Goal: Transaction & Acquisition: Book appointment/travel/reservation

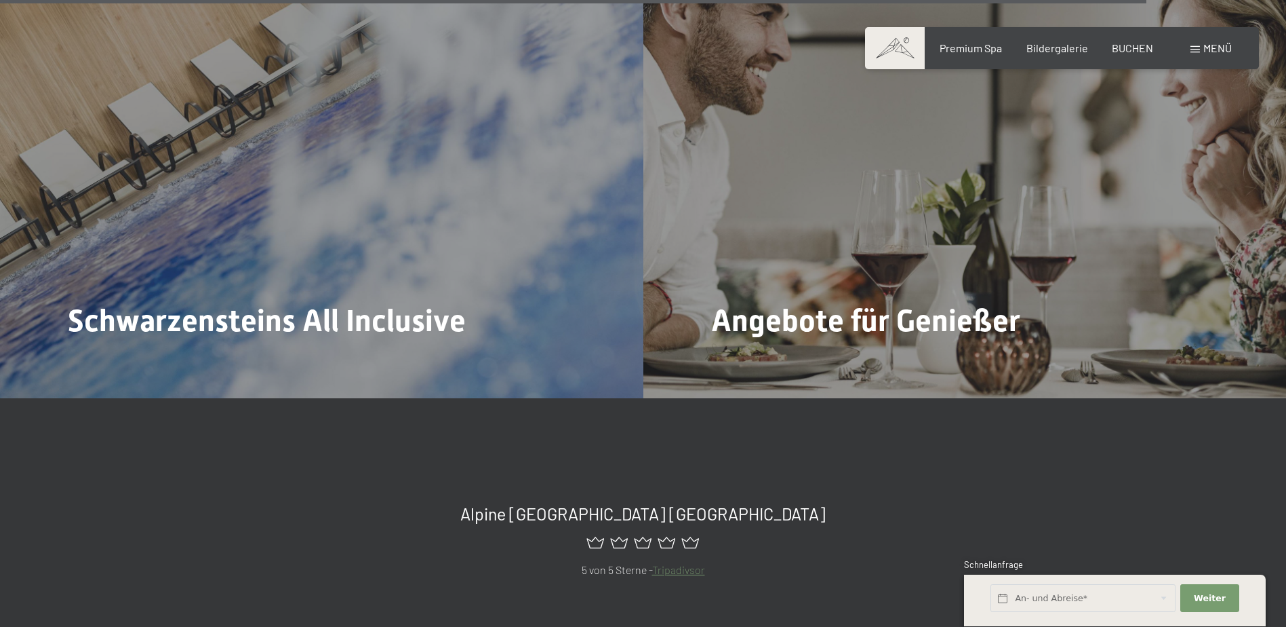
scroll to position [6442, 0]
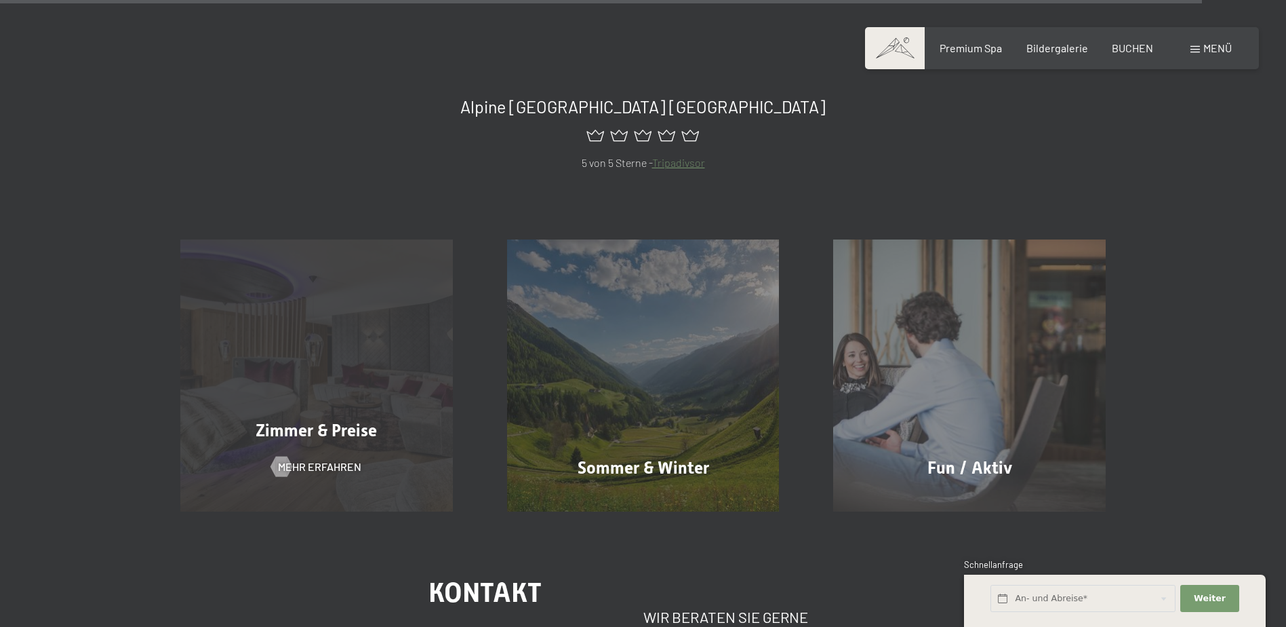
click at [387, 331] on div "Zimmer & Preise Mehr erfahren" at bounding box center [316, 375] width 327 height 273
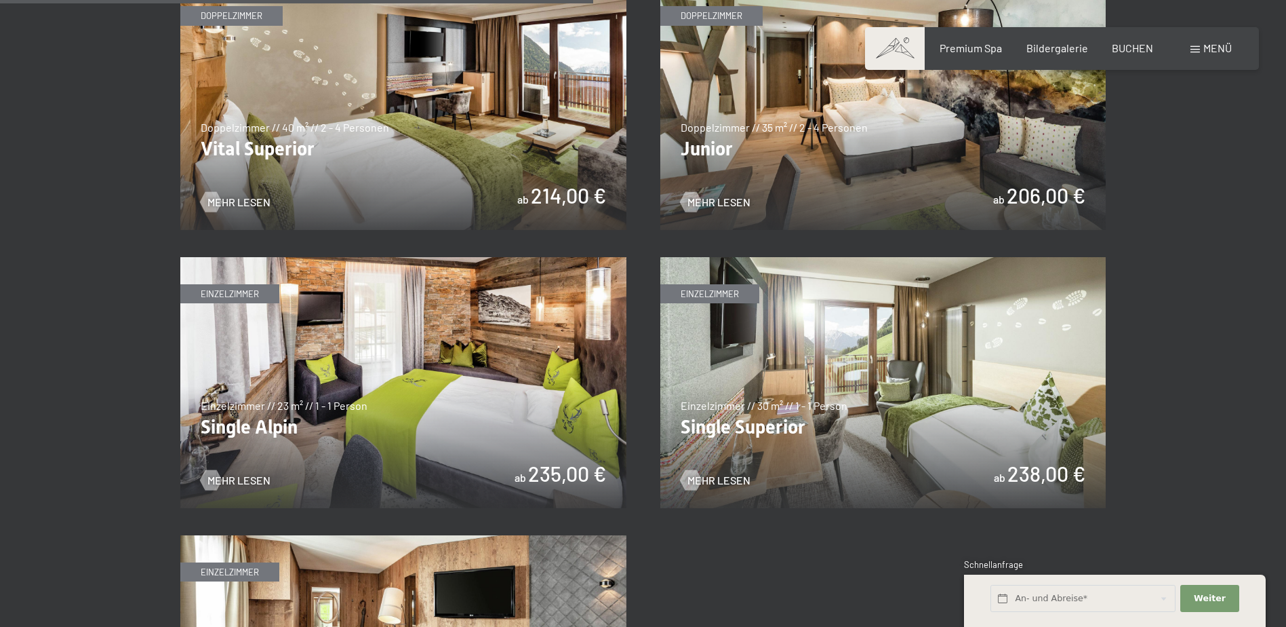
scroll to position [1831, 0]
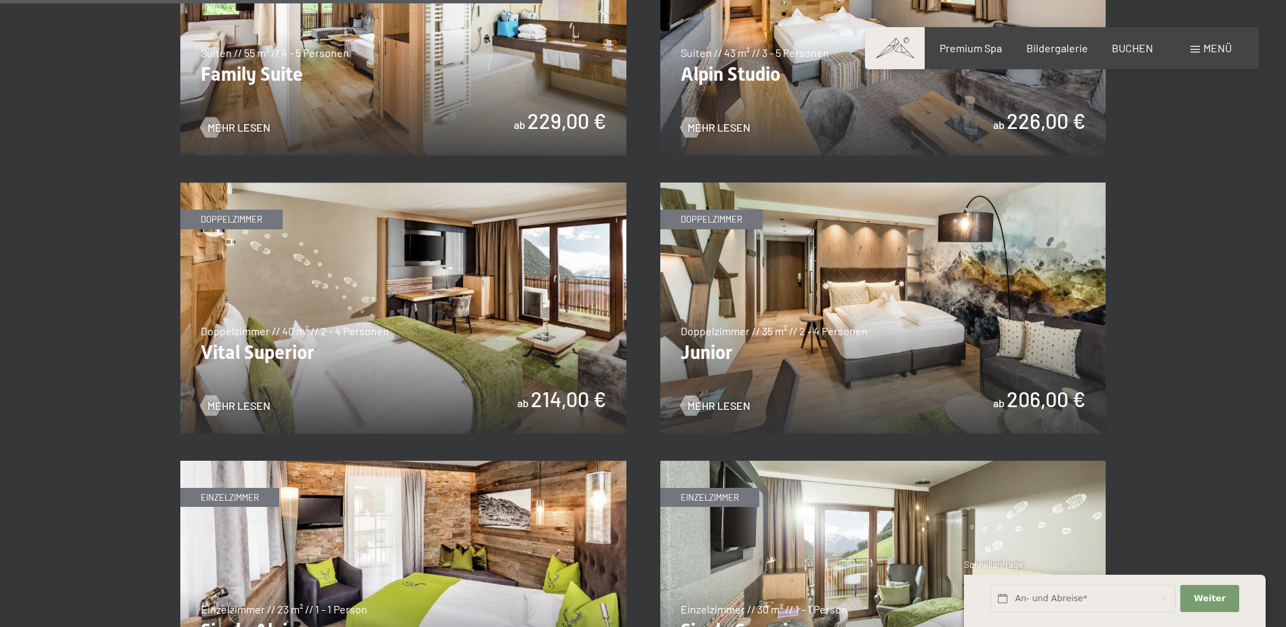
click at [418, 294] on img at bounding box center [403, 307] width 446 height 251
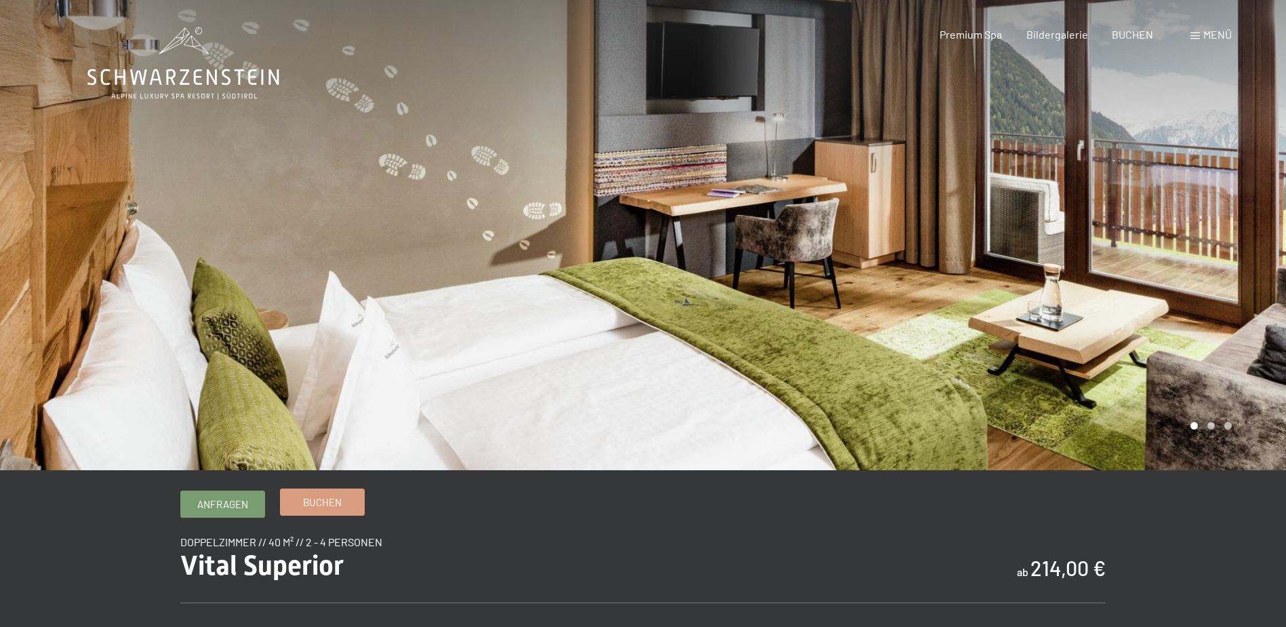
click at [331, 499] on span "Buchen" at bounding box center [322, 502] width 39 height 14
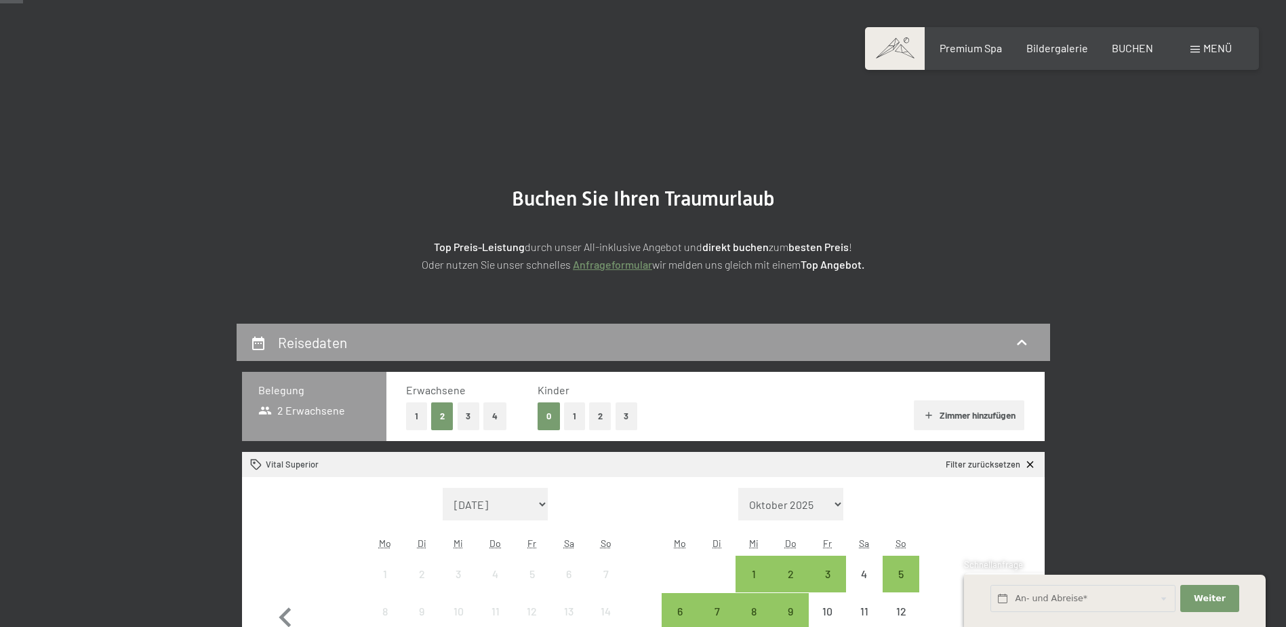
scroll to position [203, 0]
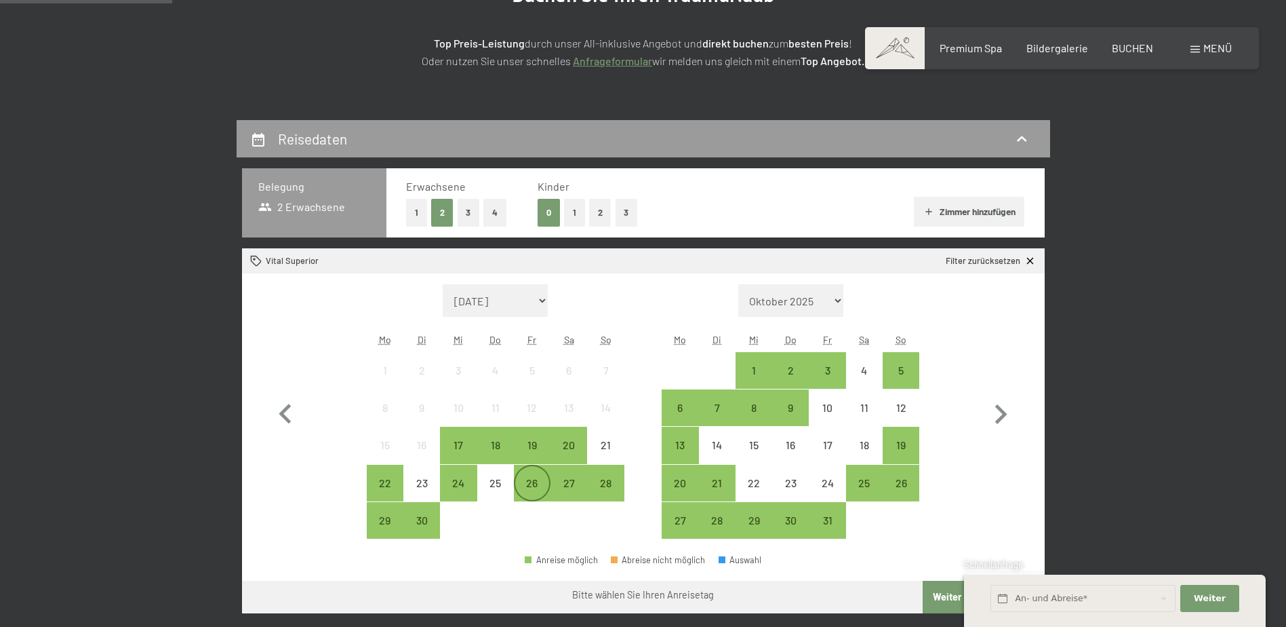
click at [530, 479] on div "26" at bounding box center [532, 494] width 34 height 34
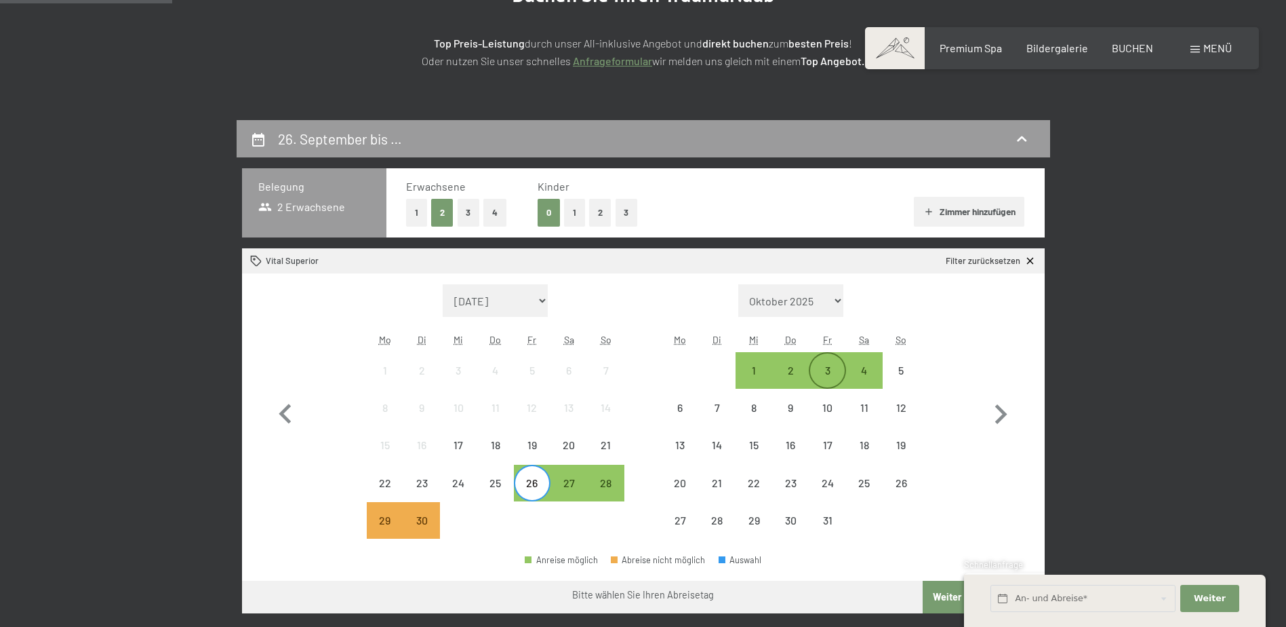
click at [835, 371] on div "3" at bounding box center [827, 382] width 34 height 34
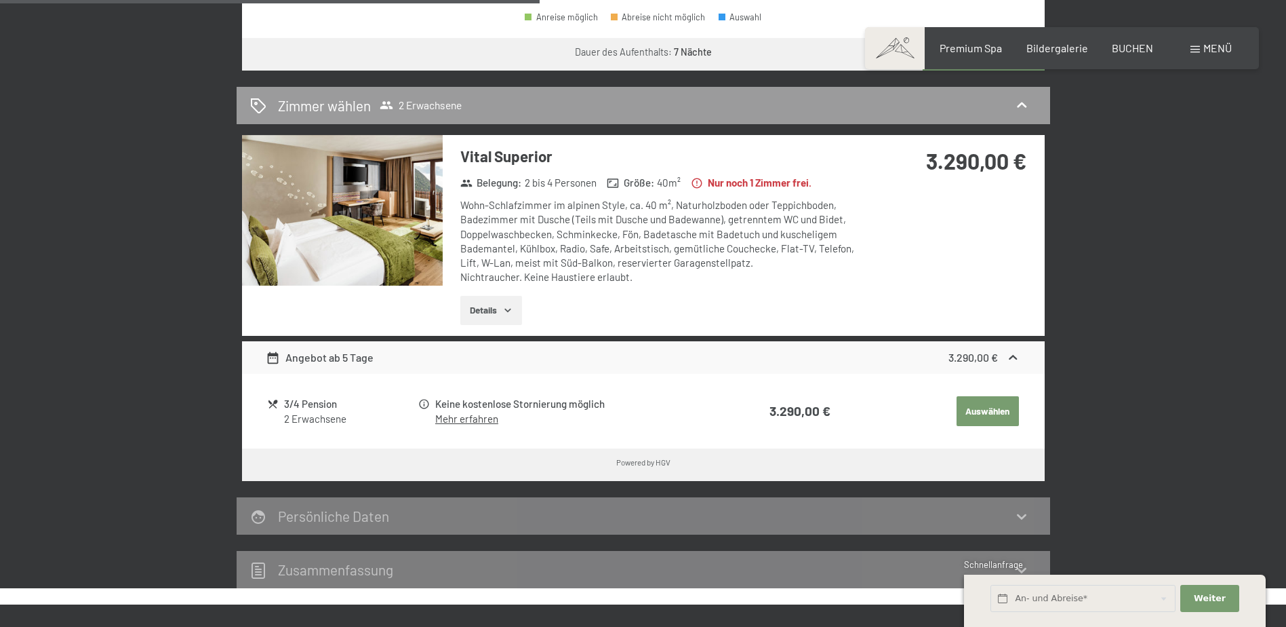
scroll to position [475, 0]
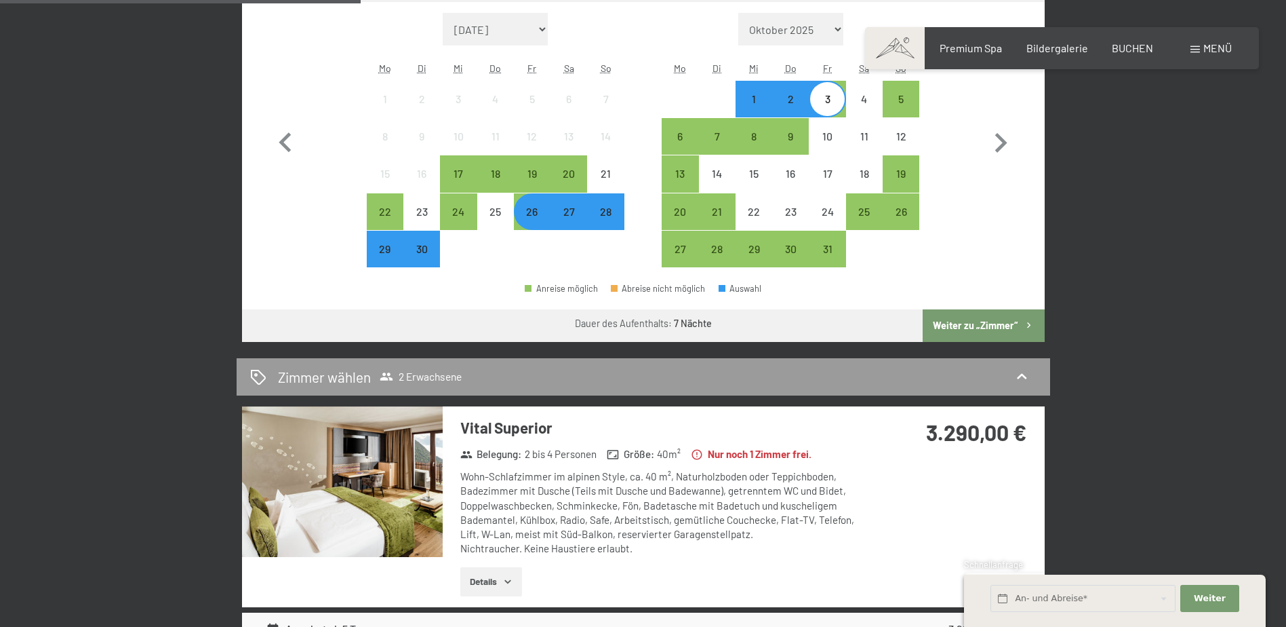
click at [568, 212] on div "27" at bounding box center [569, 223] width 34 height 34
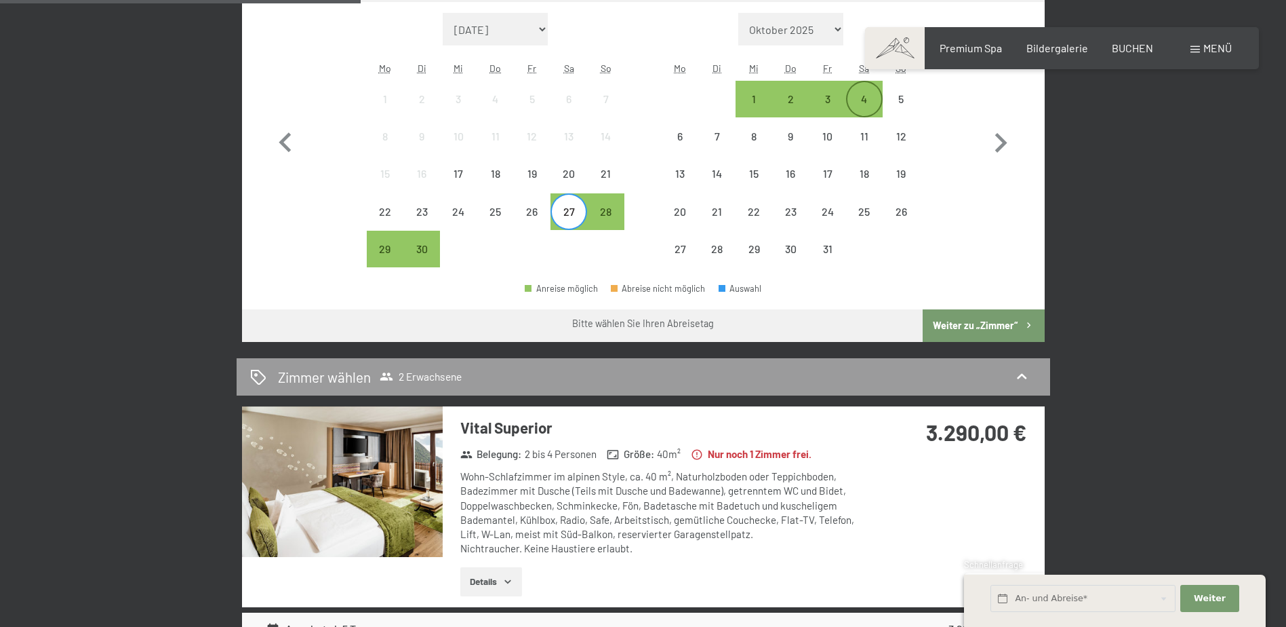
click at [865, 94] on div "4" at bounding box center [865, 111] width 34 height 34
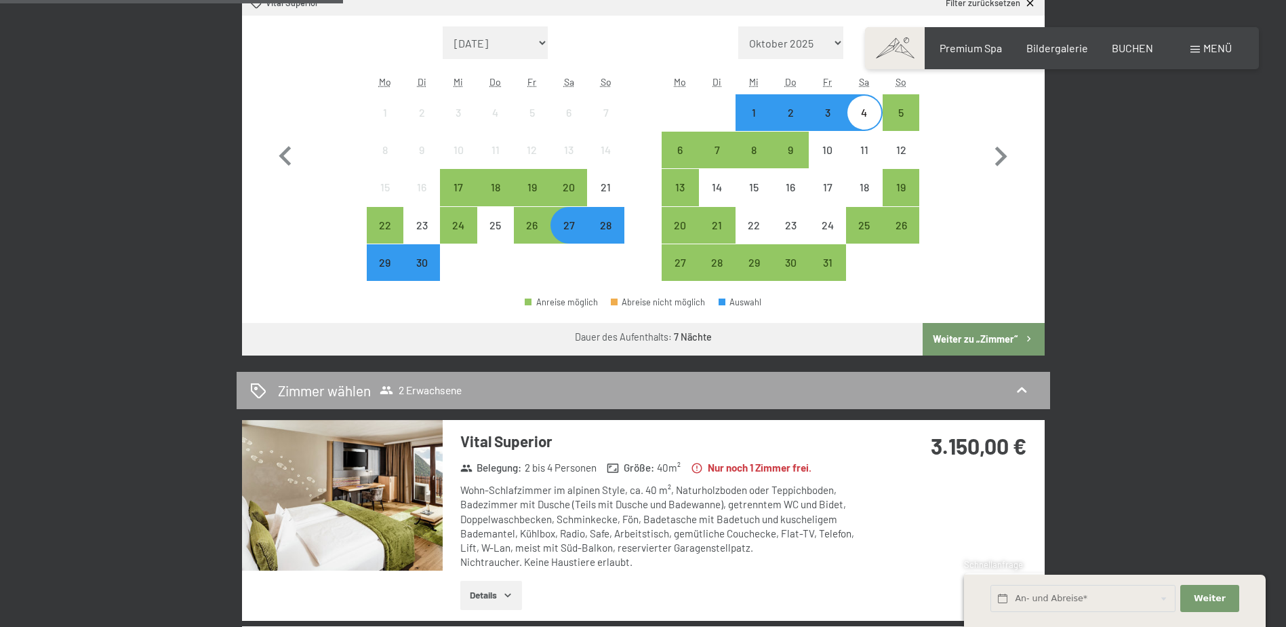
scroll to position [271, 0]
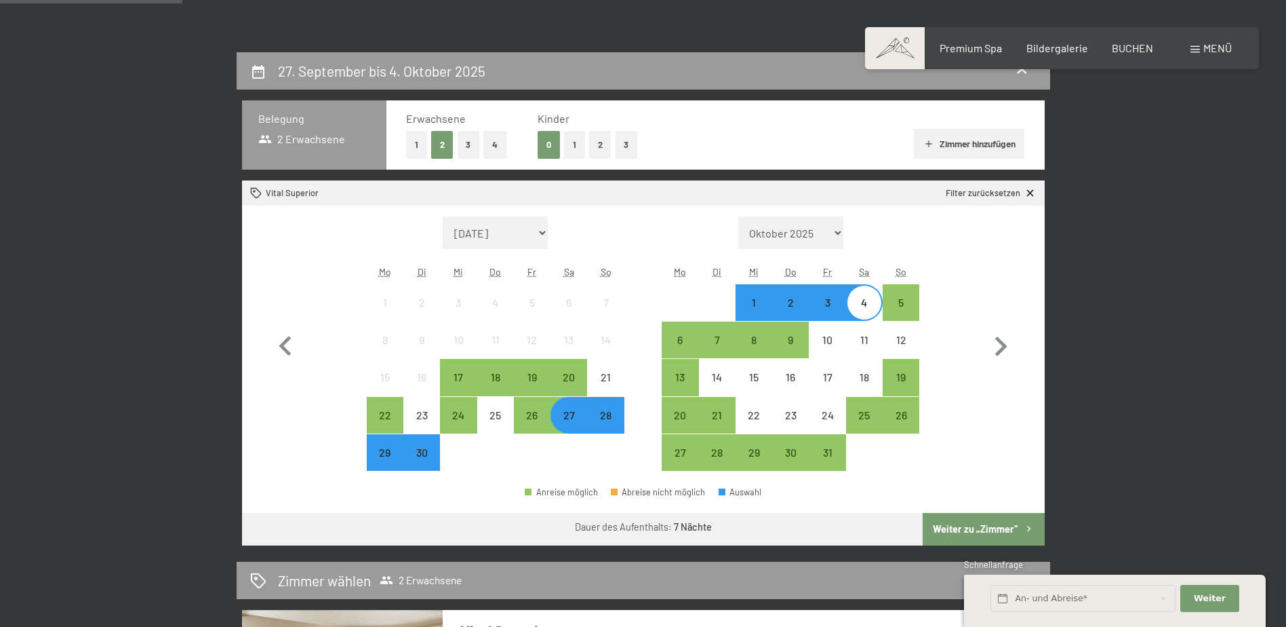
click at [576, 141] on button "1" at bounding box center [574, 145] width 21 height 28
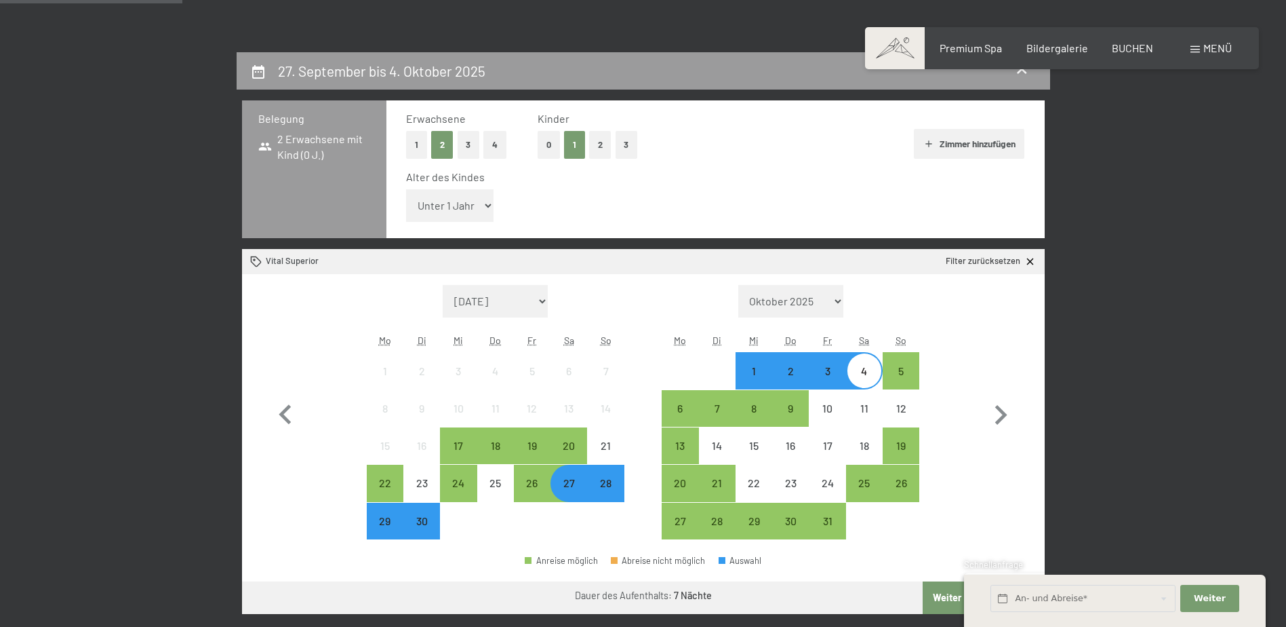
click at [477, 213] on select "Unter 1 Jahr 1 Jahr 2 Jahre 3 Jahre 4 Jahre 5 Jahre 6 Jahre 7 Jahre 8 Jahre 9 J…" at bounding box center [450, 205] width 88 height 33
click at [406, 189] on select "Unter 1 Jahr 1 Jahr 2 Jahre 3 Jahre 4 Jahre 5 Jahre 6 Jahre 7 Jahre 8 Jahre 9 J…" at bounding box center [450, 205] width 88 height 33
click at [473, 215] on select "Unter 1 Jahr 1 Jahr 2 Jahre 3 Jahre 4 Jahre 5 Jahre 6 Jahre 7 Jahre 8 Jahre 9 J…" at bounding box center [450, 205] width 88 height 33
click at [406, 189] on select "Unter 1 Jahr 1 Jahr 2 Jahre 3 Jahre 4 Jahre 5 Jahre 6 Jahre 7 Jahre 8 Jahre 9 J…" at bounding box center [450, 205] width 88 height 33
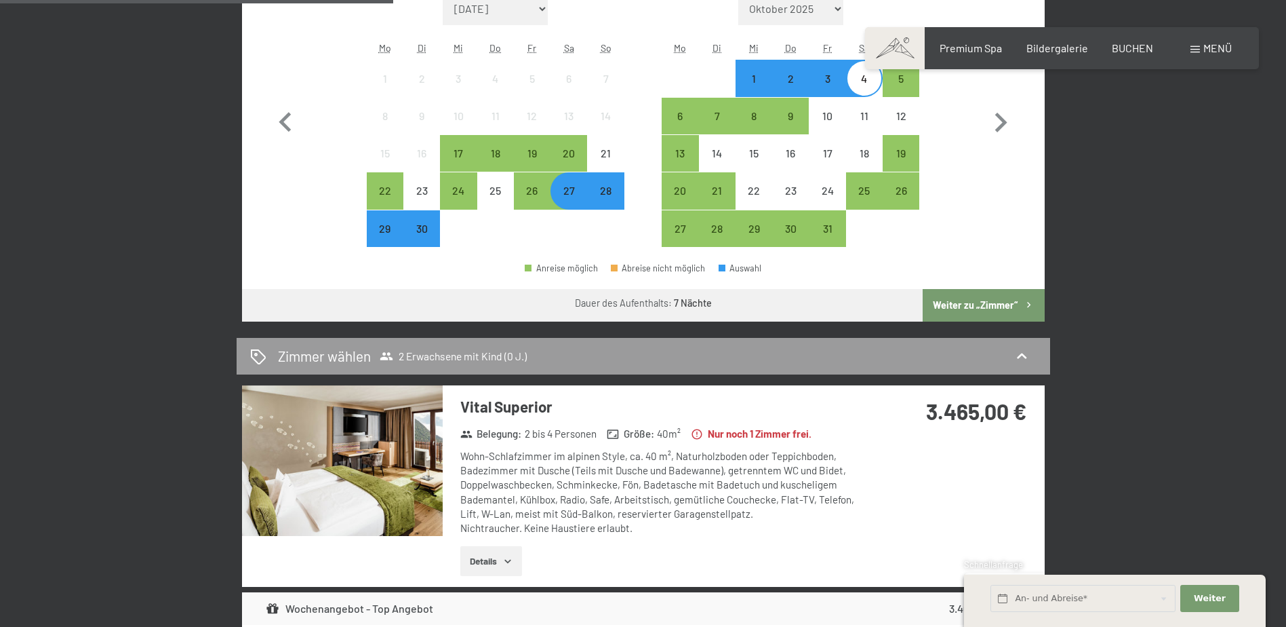
scroll to position [339, 0]
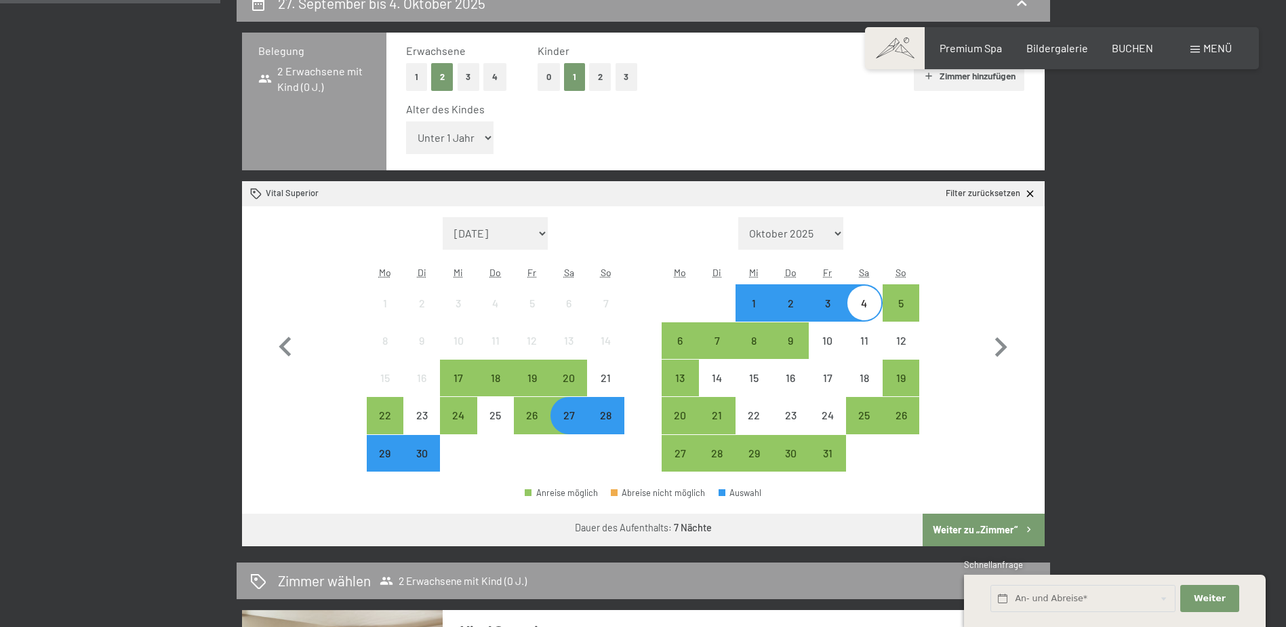
click at [471, 140] on select "Unter 1 Jahr 1 Jahr 2 Jahre 3 Jahre 4 Jahre 5 Jahre 6 Jahre 7 Jahre 8 Jahre 9 J…" at bounding box center [450, 137] width 88 height 33
click at [406, 121] on select "Unter 1 Jahr 1 Jahr 2 Jahre 3 Jahre 4 Jahre 5 Jahre 6 Jahre 7 Jahre 8 Jahre 9 J…" at bounding box center [450, 137] width 88 height 33
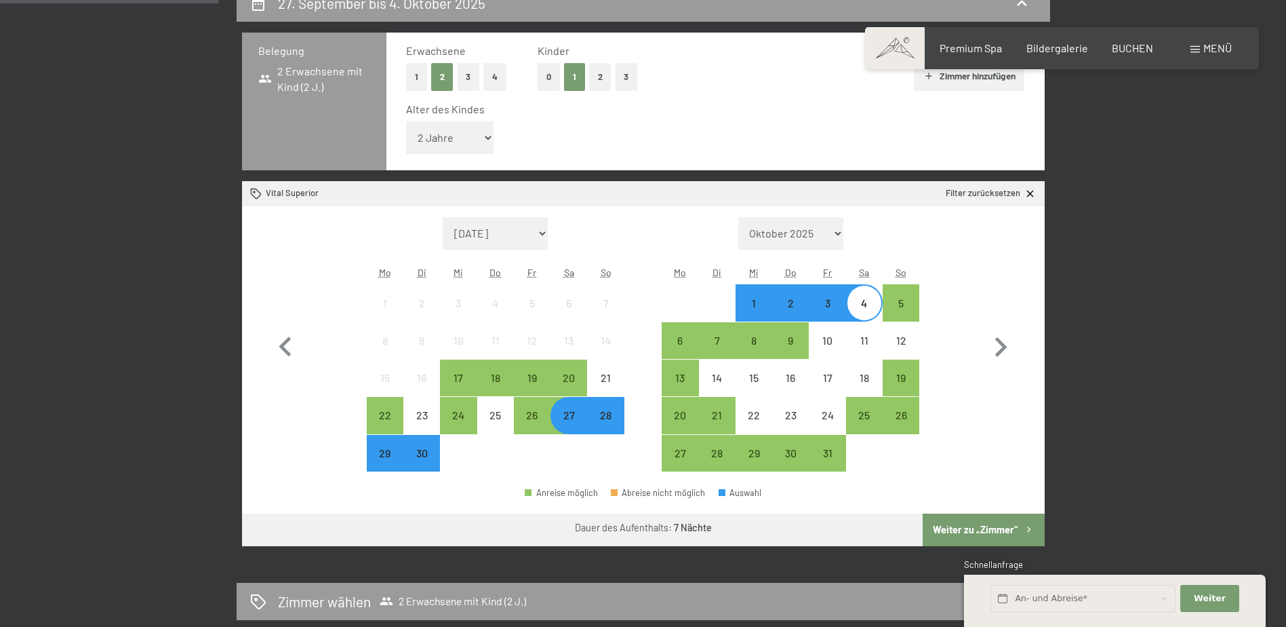
click at [460, 132] on select "Unter 1 Jahr 1 Jahr 2 Jahre 3 Jahre 4 Jahre 5 Jahre 6 Jahre 7 Jahre 8 Jahre 9 J…" at bounding box center [450, 137] width 88 height 33
click at [406, 121] on select "Unter 1 Jahr 1 Jahr 2 Jahre 3 Jahre 4 Jahre 5 Jahre 6 Jahre 7 Jahre 8 Jahre 9 J…" at bounding box center [450, 137] width 88 height 33
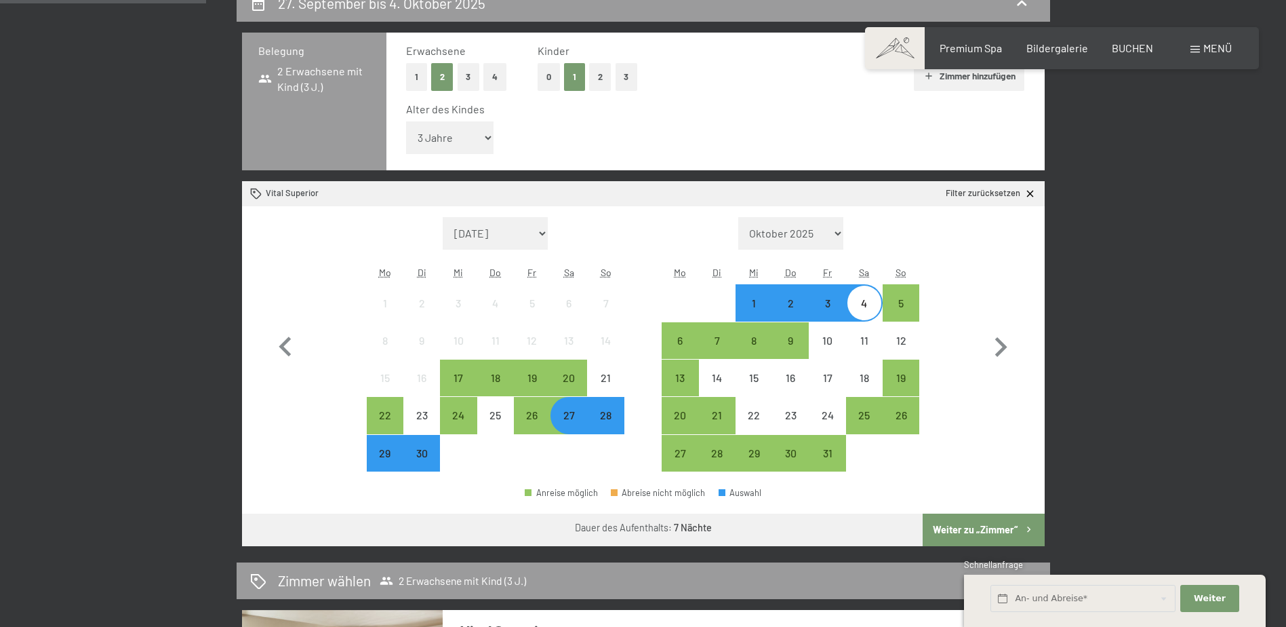
scroll to position [136, 0]
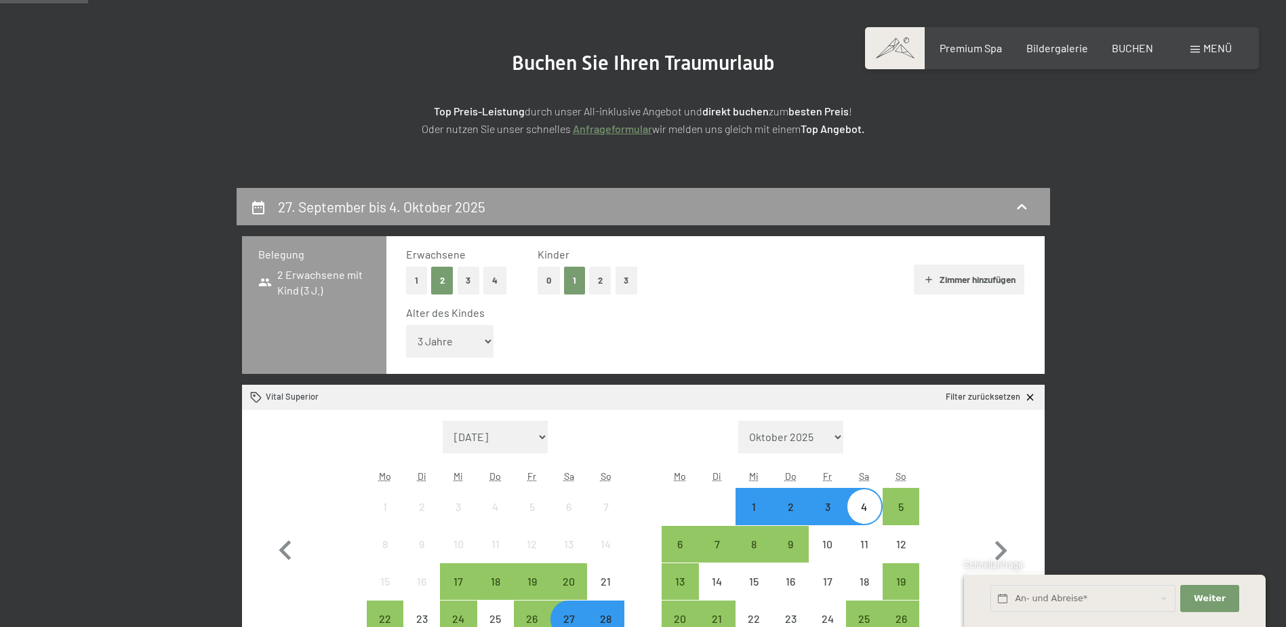
click at [454, 345] on select "Unter 1 Jahr 1 Jahr 2 Jahre 3 Jahre 4 Jahre 5 Jahre 6 Jahre 7 Jahre 8 Jahre 9 J…" at bounding box center [450, 341] width 88 height 33
select select "2"
click at [406, 325] on select "Unter 1 Jahr 1 Jahr 2 Jahre 3 Jahre 4 Jahre 5 Jahre 6 Jahre 7 Jahre 8 Jahre 9 J…" at bounding box center [450, 341] width 88 height 33
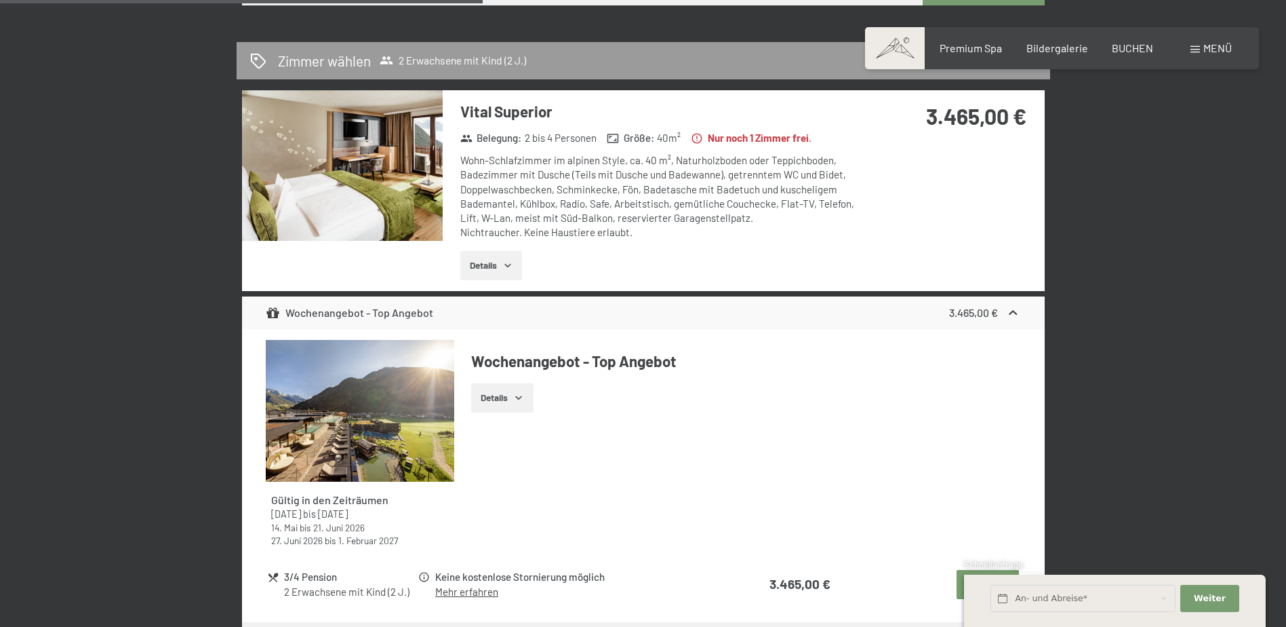
scroll to position [746, 0]
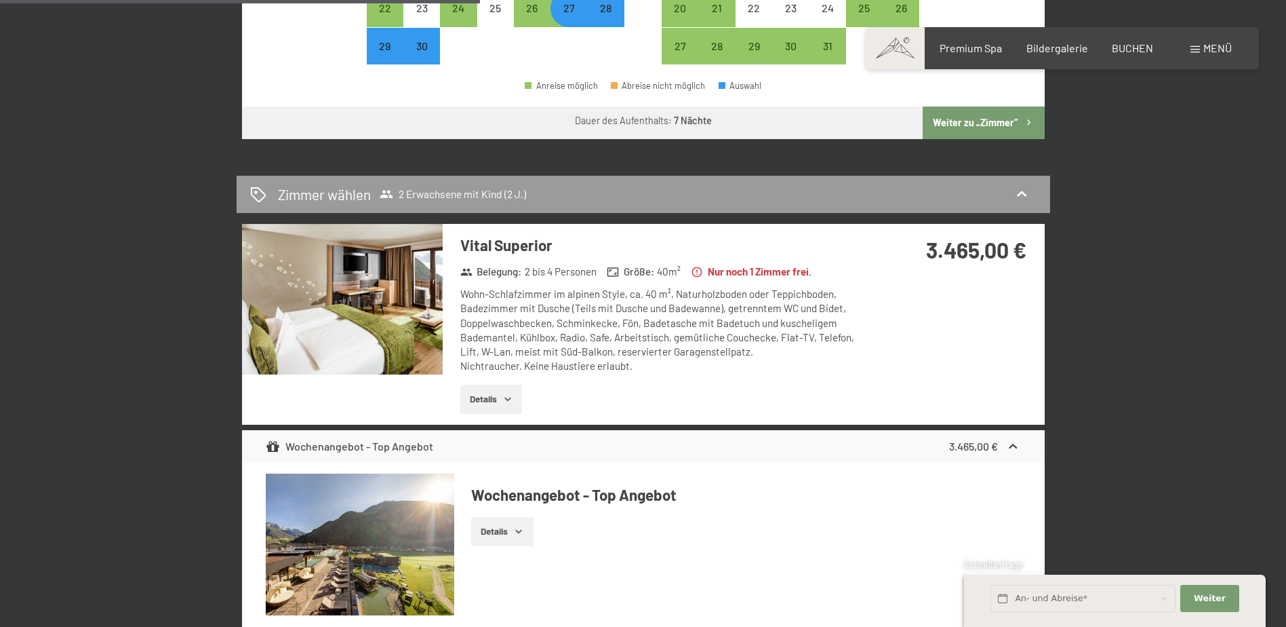
click at [359, 285] on img at bounding box center [342, 299] width 201 height 151
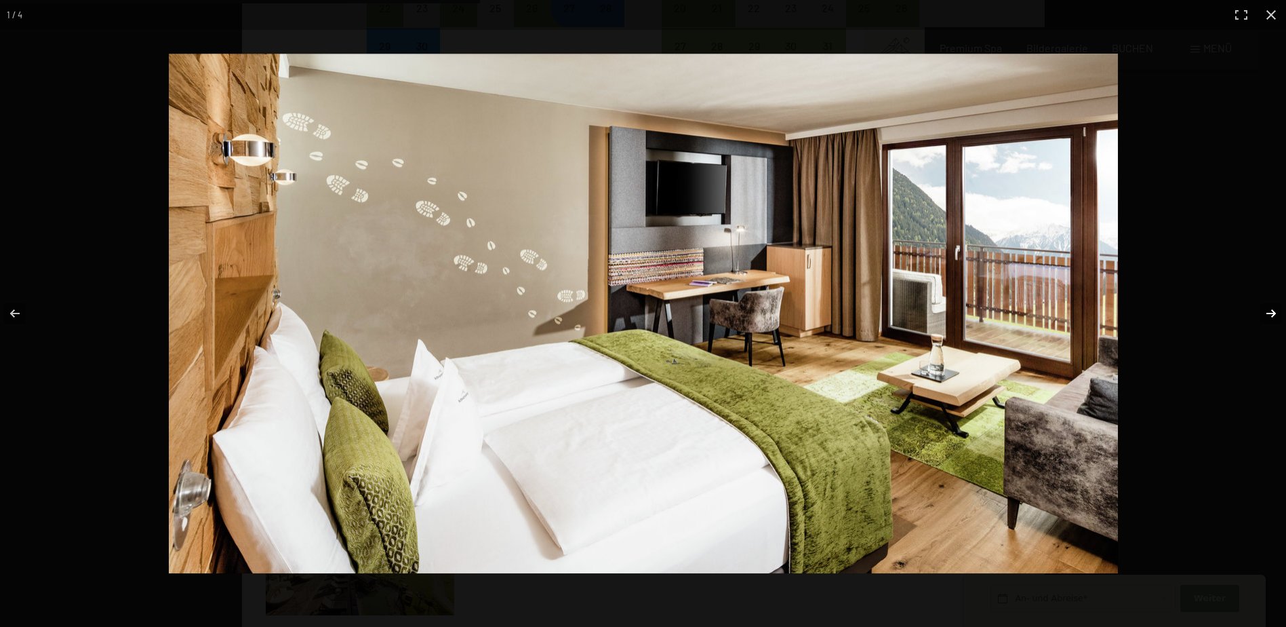
click at [1269, 309] on button "button" at bounding box center [1262, 313] width 47 height 68
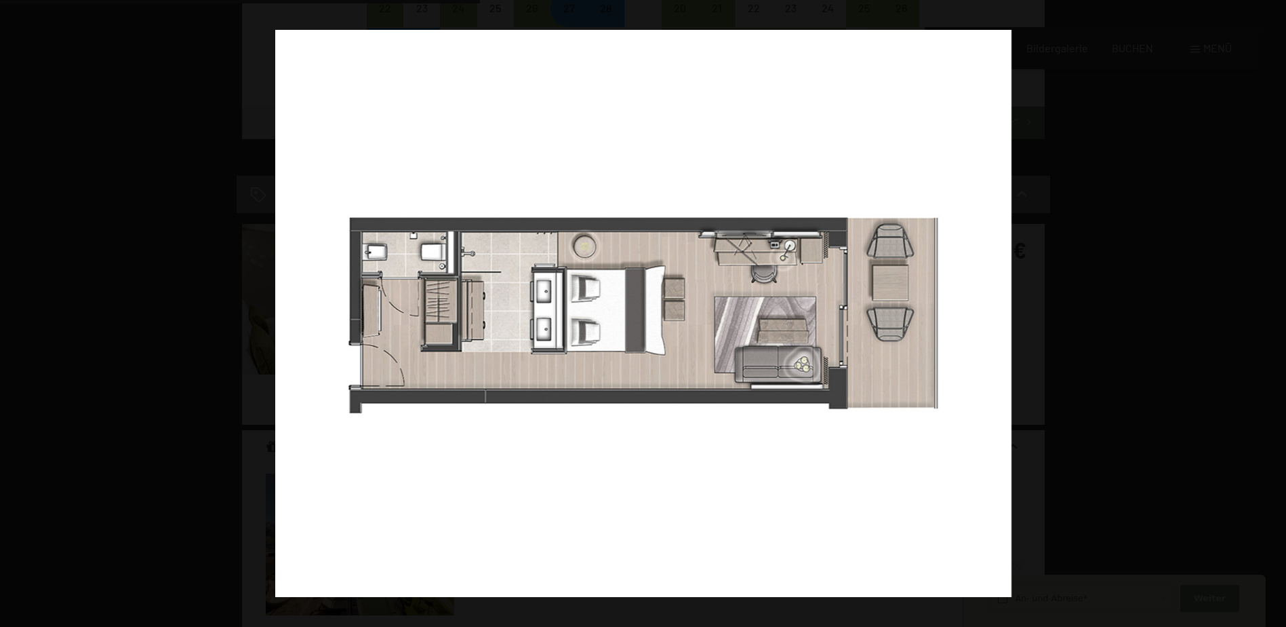
click at [1269, 309] on button "button" at bounding box center [1262, 313] width 47 height 68
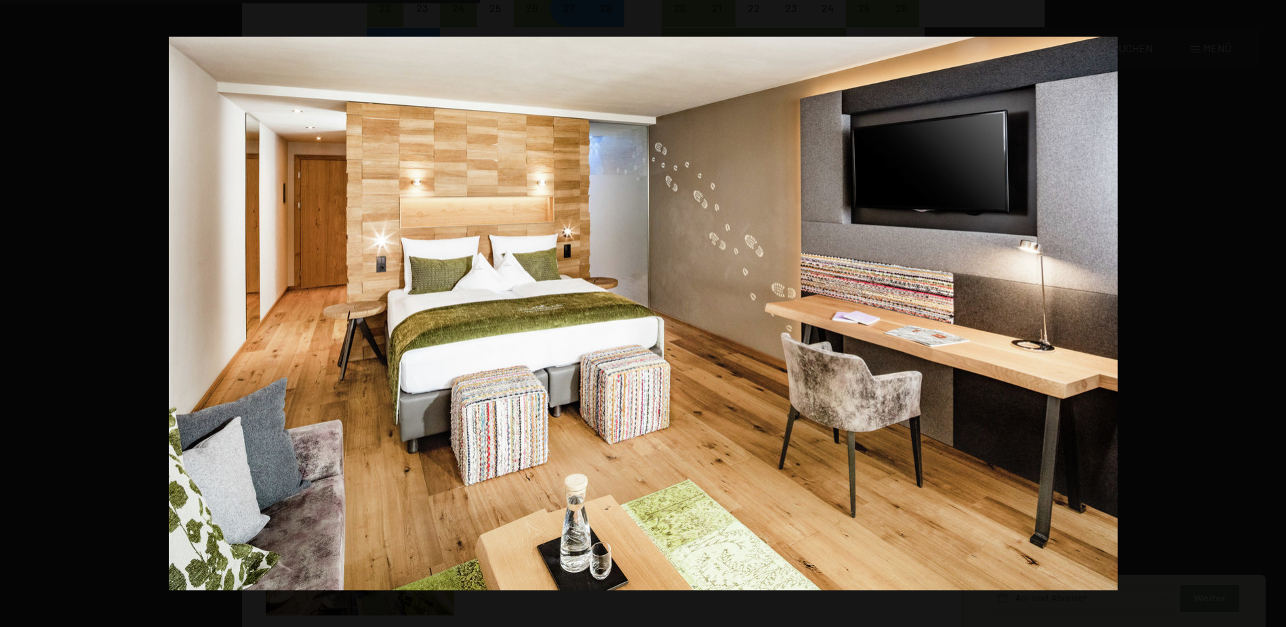
click at [1269, 309] on button "button" at bounding box center [1262, 313] width 47 height 68
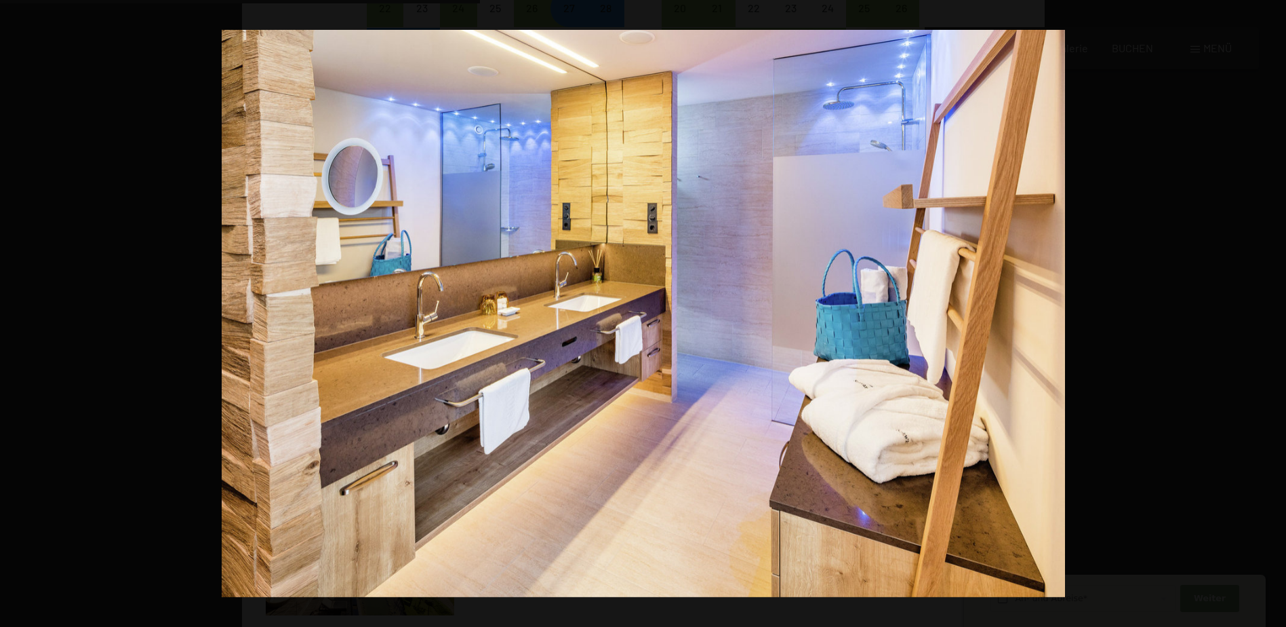
click at [1269, 309] on button "button" at bounding box center [1262, 313] width 47 height 68
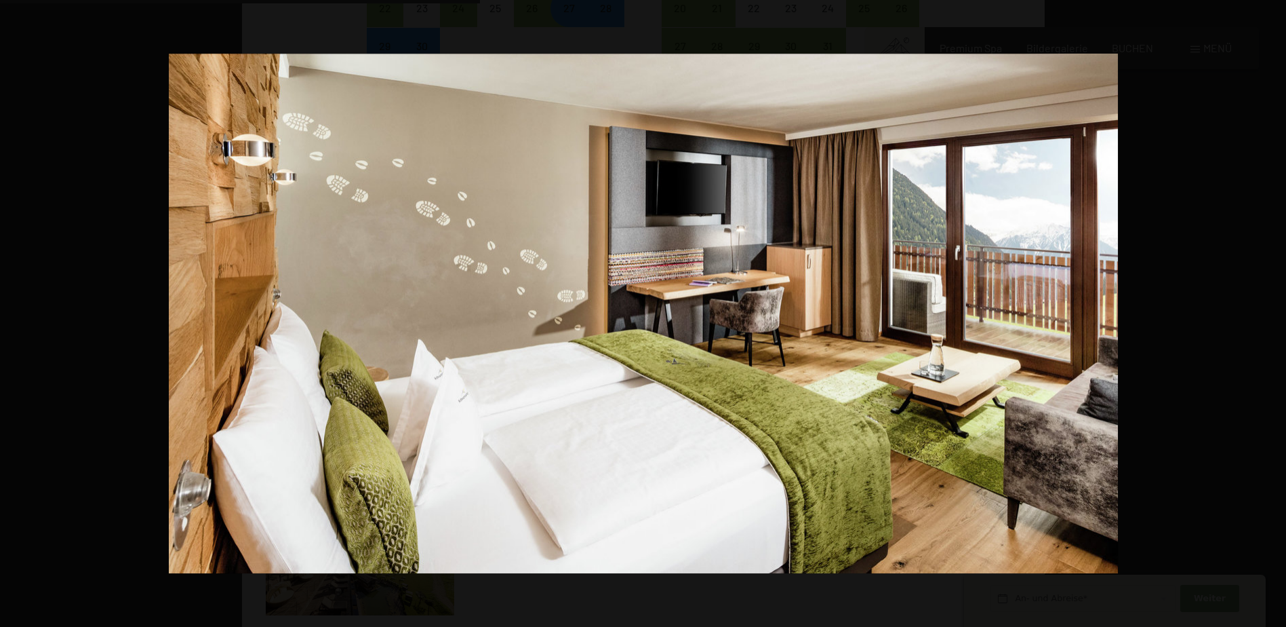
click at [1269, 309] on button "button" at bounding box center [1262, 313] width 47 height 68
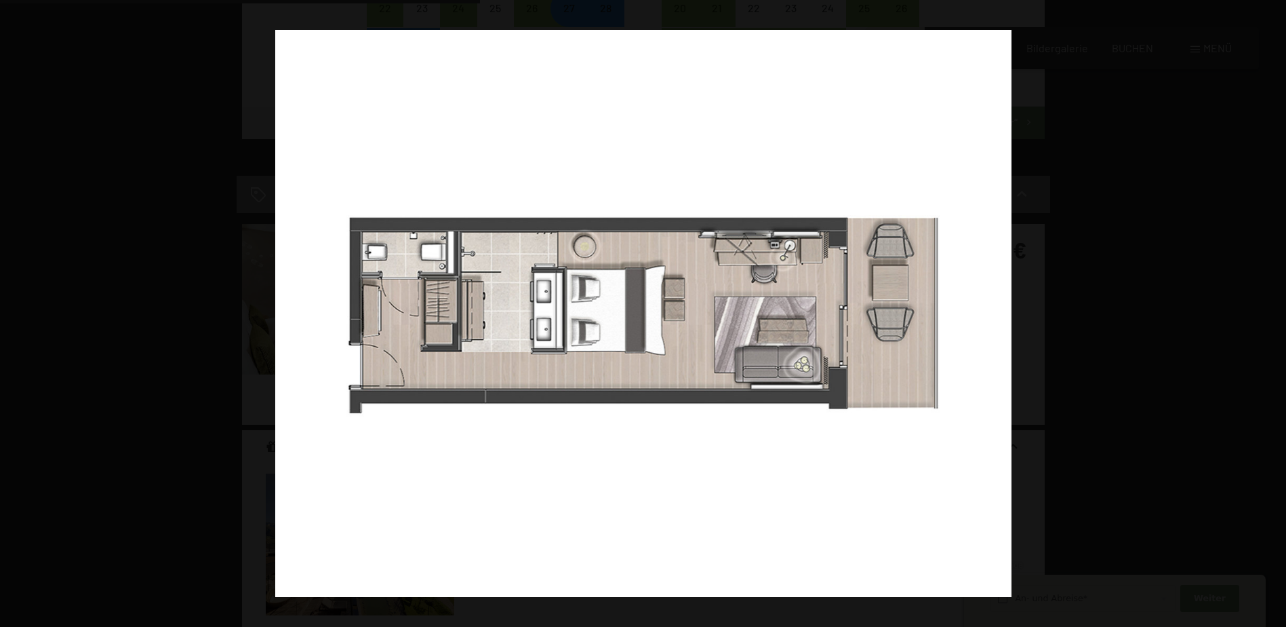
click at [1269, 309] on button "button" at bounding box center [1262, 313] width 47 height 68
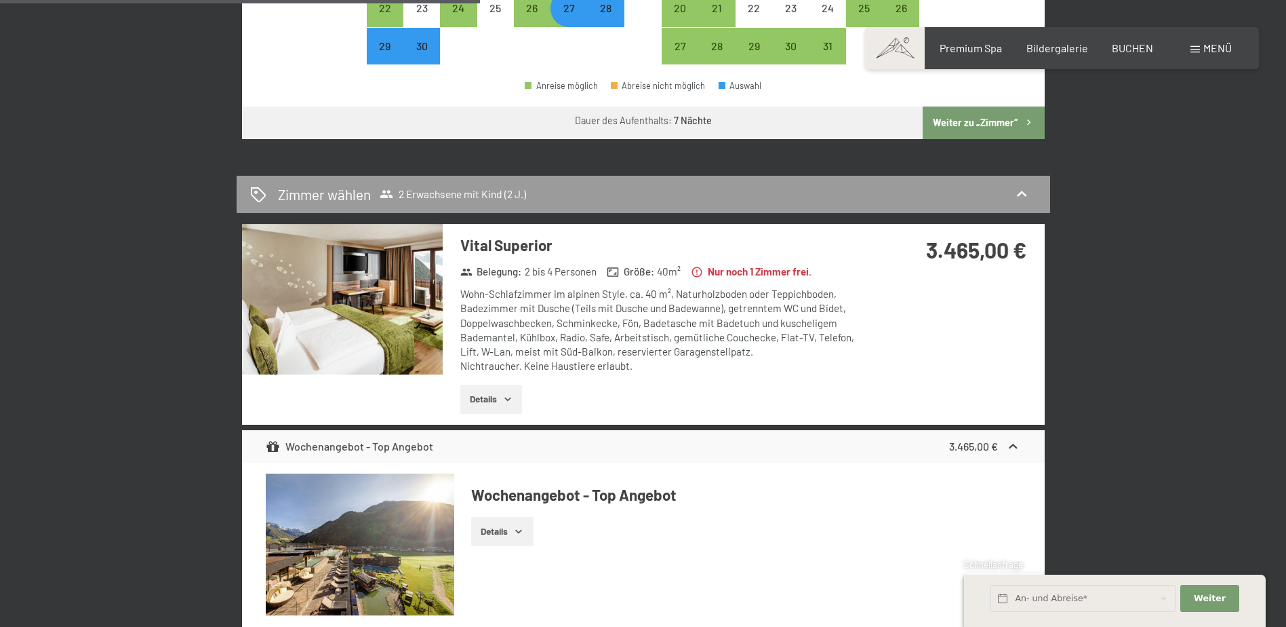
click at [0, 0] on button "button" at bounding box center [0, 0] width 0 height 0
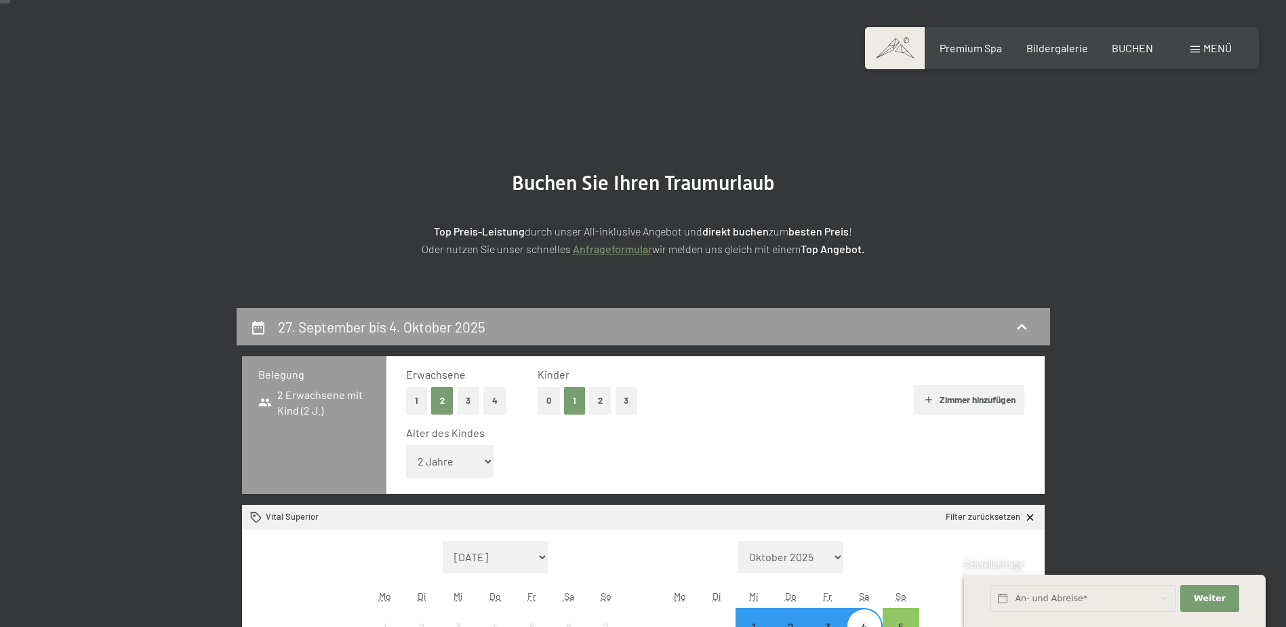
scroll to position [0, 0]
